Goal: Task Accomplishment & Management: Use online tool/utility

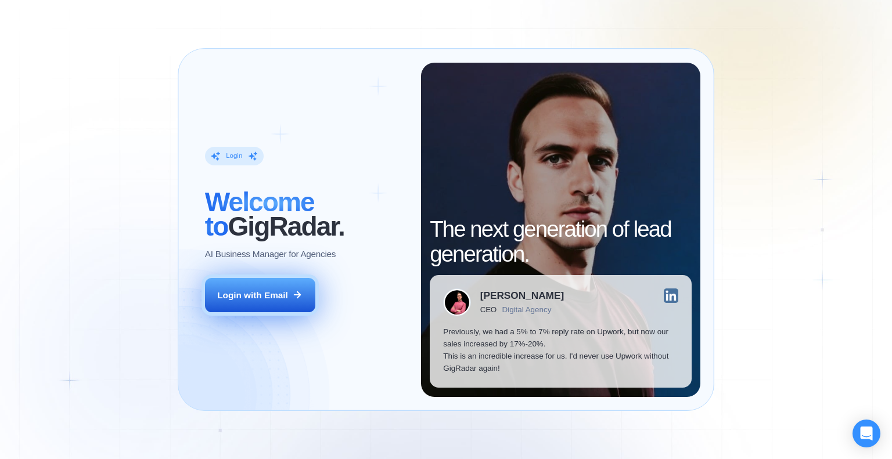
click at [310, 299] on button "Login with Email" at bounding box center [260, 295] width 110 height 35
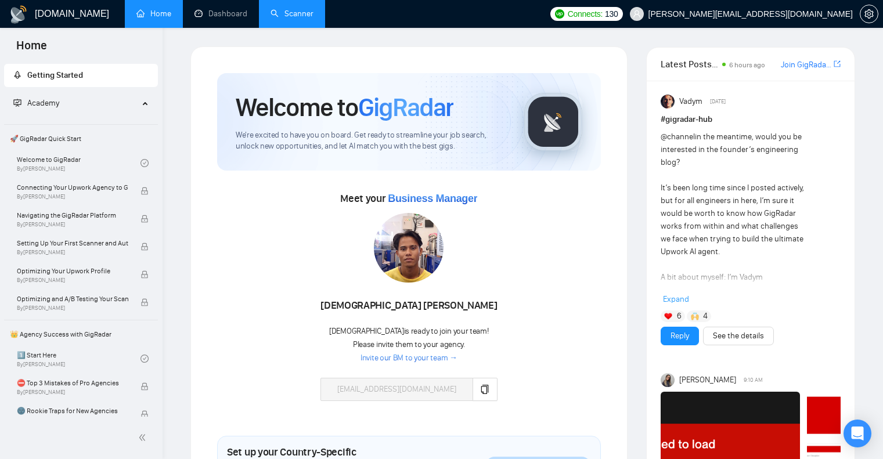
click at [299, 11] on link "Scanner" at bounding box center [291, 14] width 43 height 10
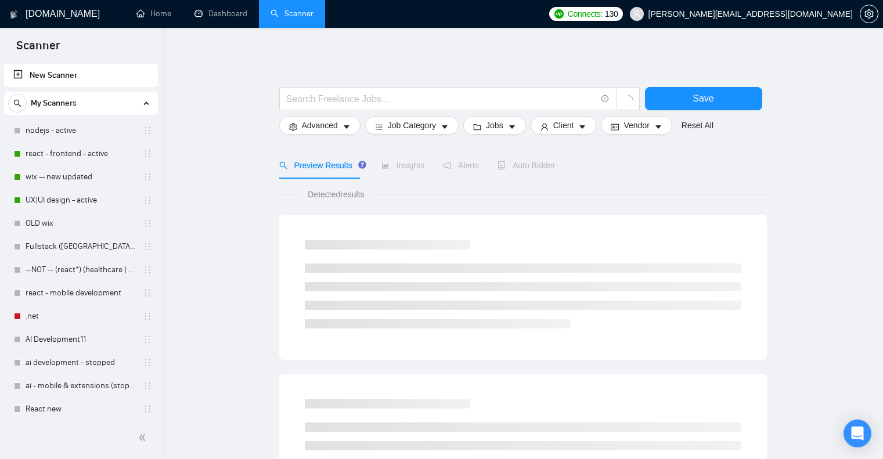
click at [623, 7] on span "Connects: 130" at bounding box center [586, 14] width 74 height 14
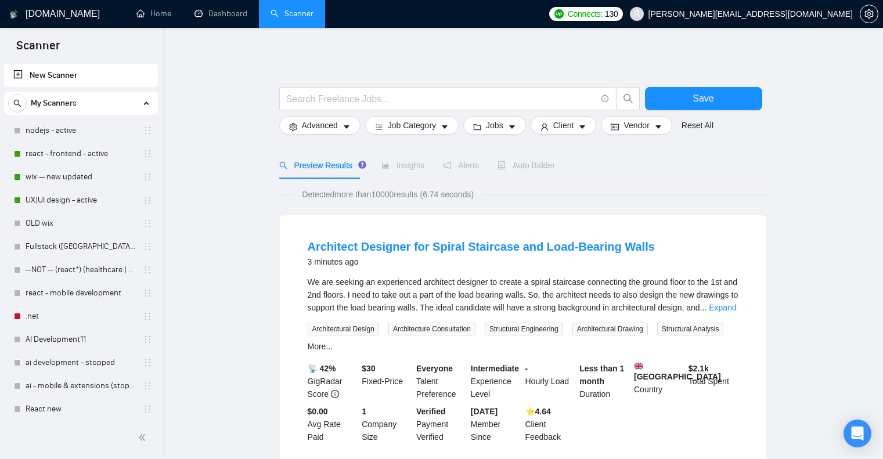
click at [81, 174] on link "wix -- new updated" at bounding box center [81, 176] width 110 height 23
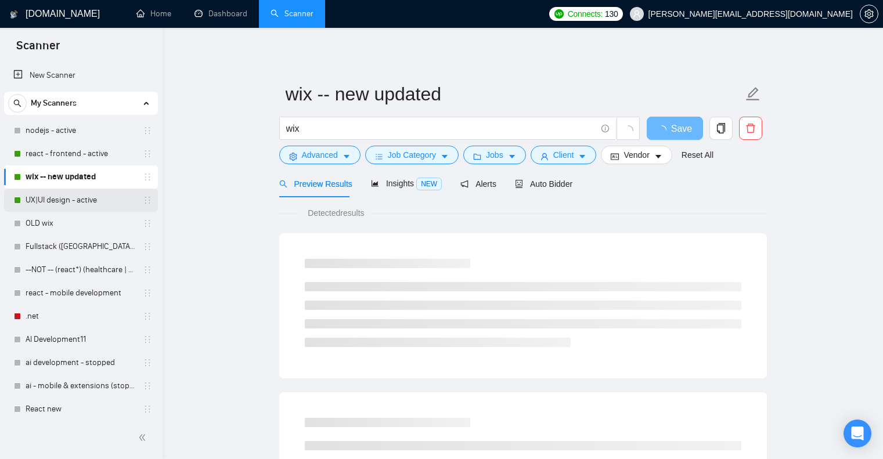
click at [72, 206] on link "UX|UI design - active" at bounding box center [81, 200] width 110 height 23
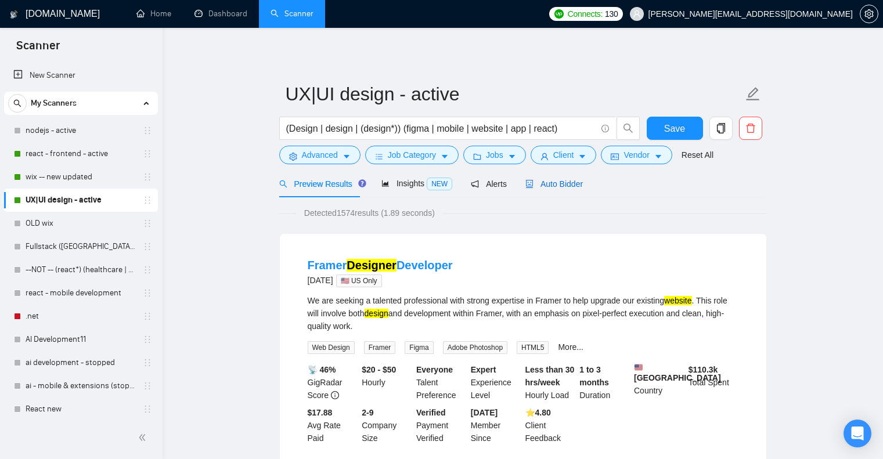
click at [548, 189] on div "Auto Bidder" at bounding box center [553, 184] width 57 height 13
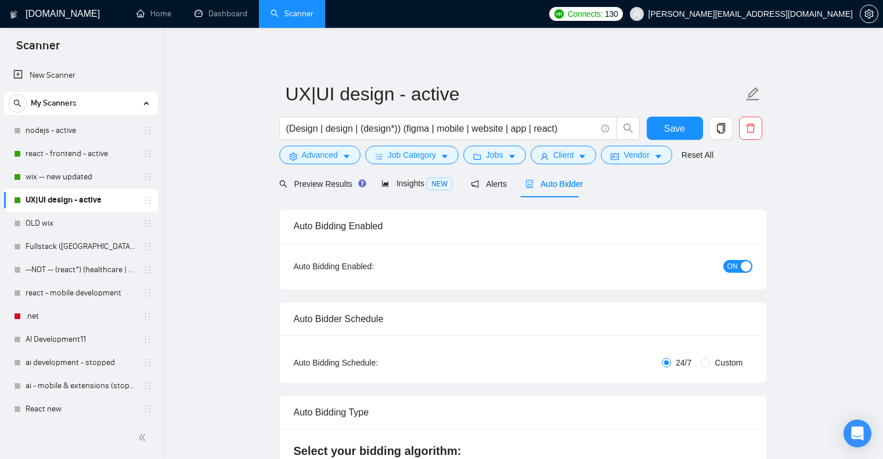
checkbox input "true"
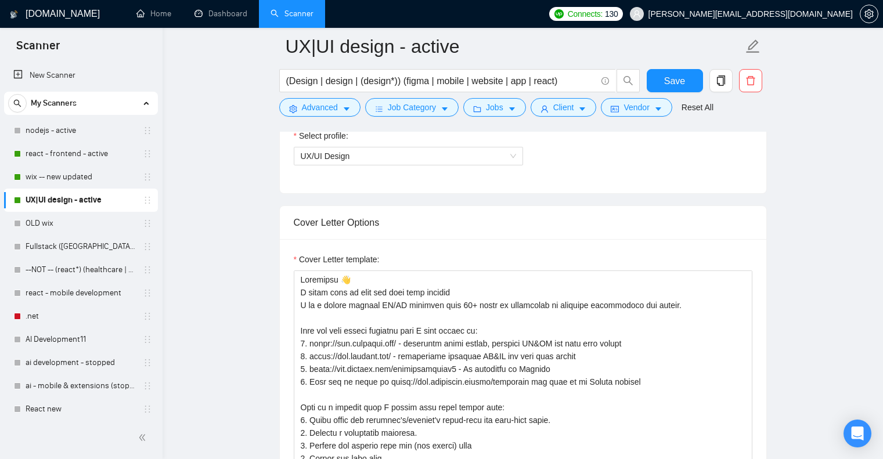
scroll to position [697, 0]
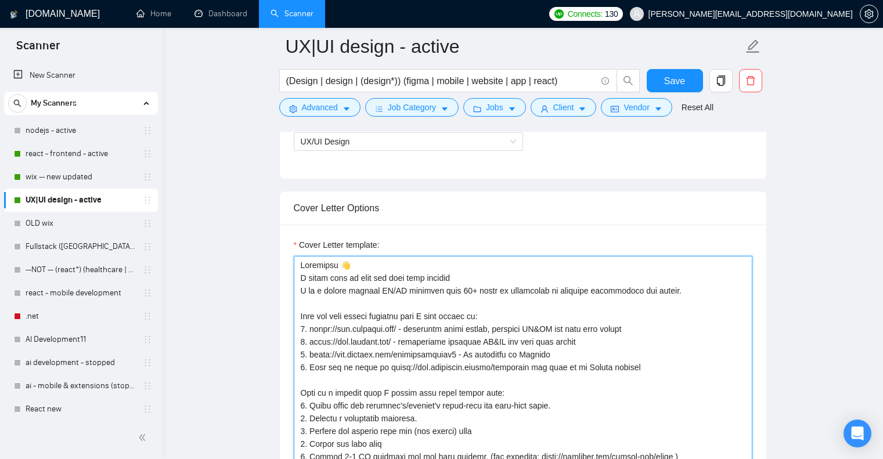
click at [601, 343] on textarea "Cover Letter template:" at bounding box center [523, 386] width 459 height 261
click at [640, 347] on textarea "Cover Letter template:" at bounding box center [523, 386] width 459 height 261
click at [512, 358] on textarea "Cover Letter template:" at bounding box center [523, 386] width 459 height 261
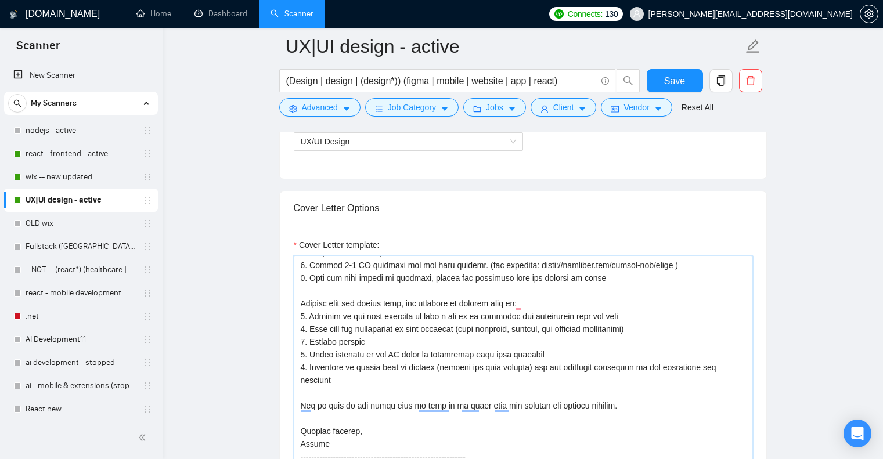
scroll to position [86, 0]
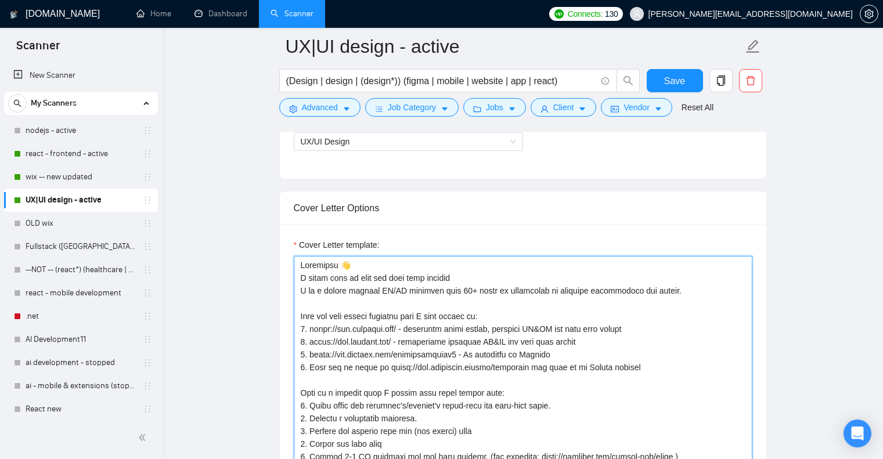
click at [578, 321] on textarea "Cover Letter template:" at bounding box center [523, 386] width 459 height 261
